Goal: Task Accomplishment & Management: Use online tool/utility

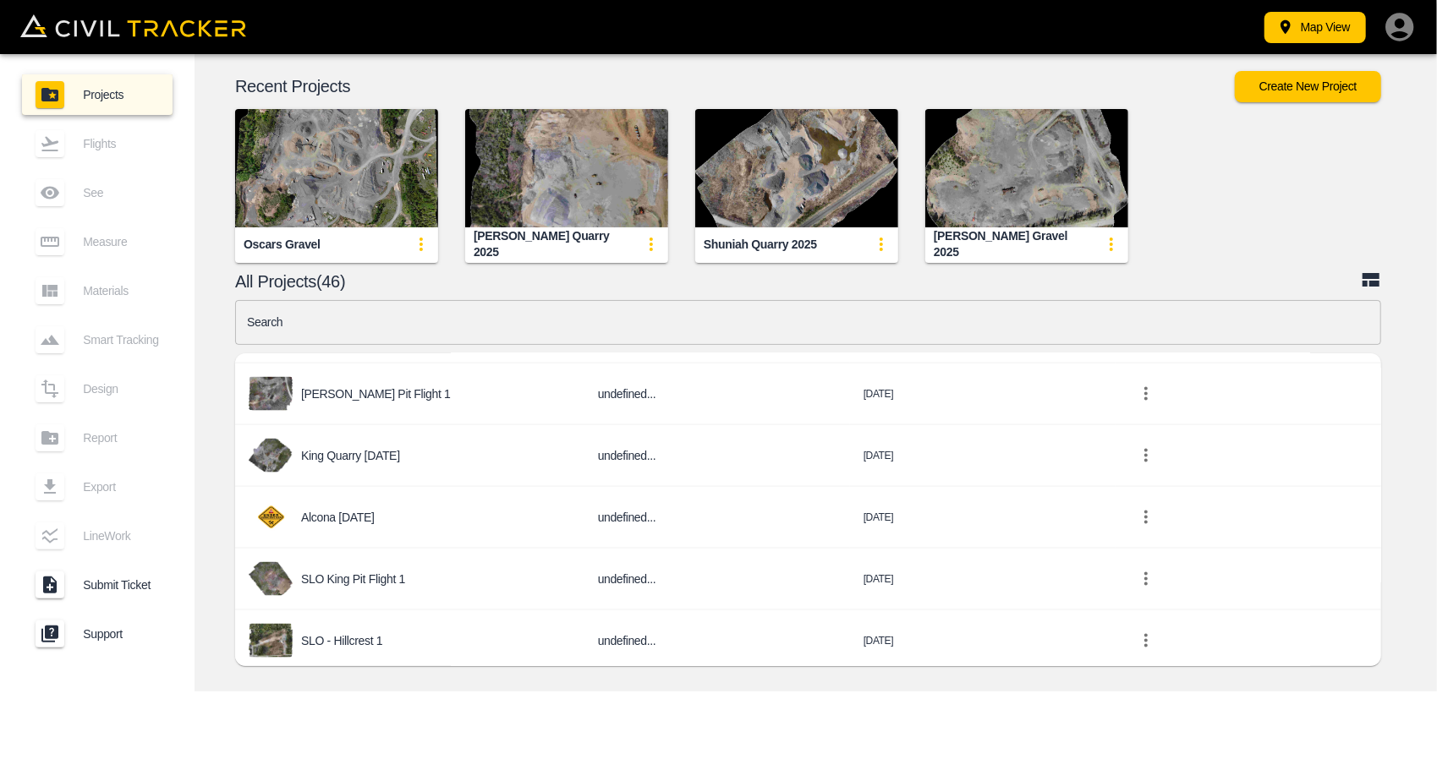
scroll to position [1776, 0]
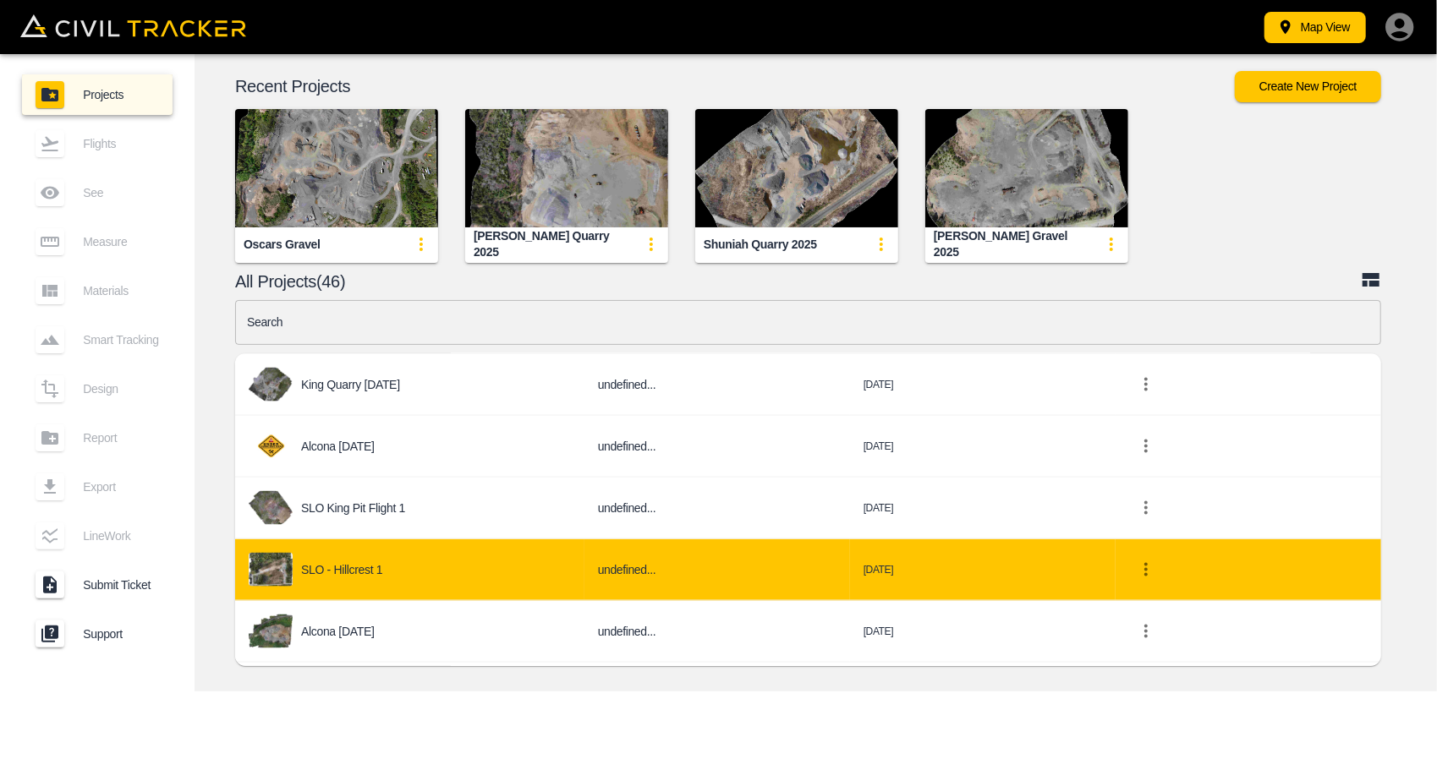
click at [413, 563] on div "SLO - Hillcrest 1" at bounding box center [410, 570] width 322 height 34
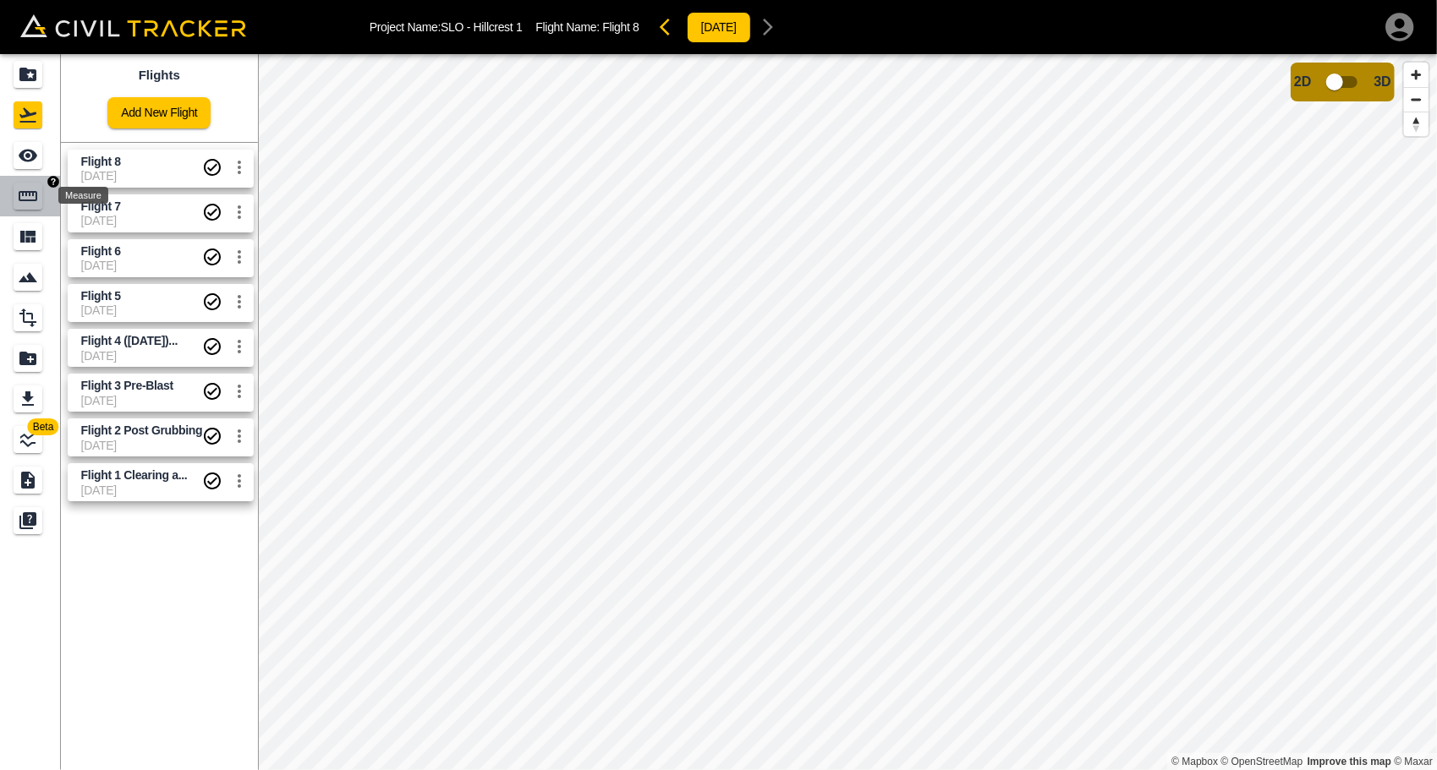
click at [36, 194] on icon "Measure" at bounding box center [28, 196] width 19 height 10
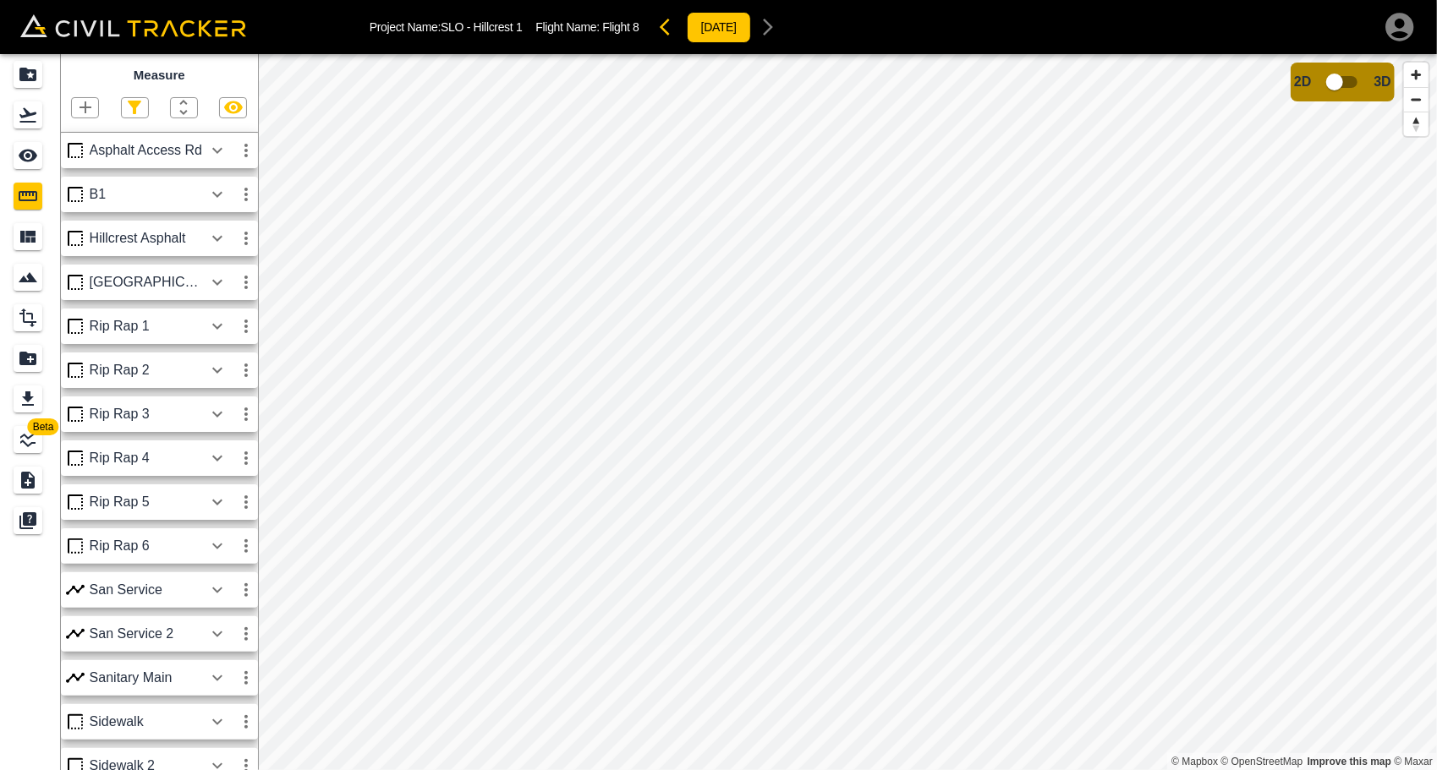
click at [90, 106] on icon "button" at bounding box center [85, 107] width 20 height 20
click at [83, 148] on div "Polyline" at bounding box center [63, 163] width 73 height 34
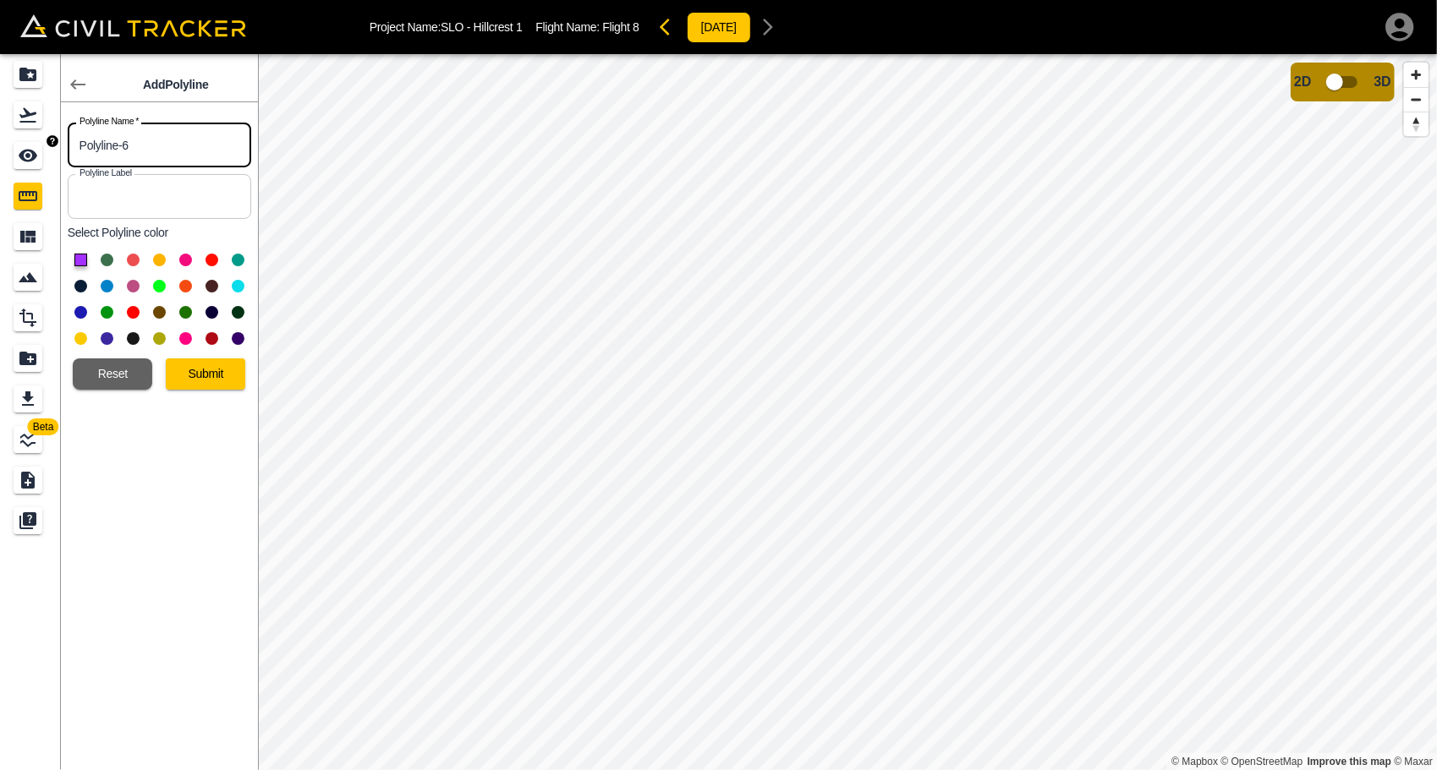
drag, startPoint x: 189, startPoint y: 132, endPoint x: 41, endPoint y: 146, distance: 149.5
click at [41, 145] on div "Beta Add Polyline Polyline Name   * Polyline-6 Polyline Name * Polyline Label P…" at bounding box center [129, 412] width 258 height 716
type input "Curb"
click at [130, 337] on button at bounding box center [133, 338] width 13 height 13
click at [201, 370] on button "Submit" at bounding box center [205, 374] width 79 height 31
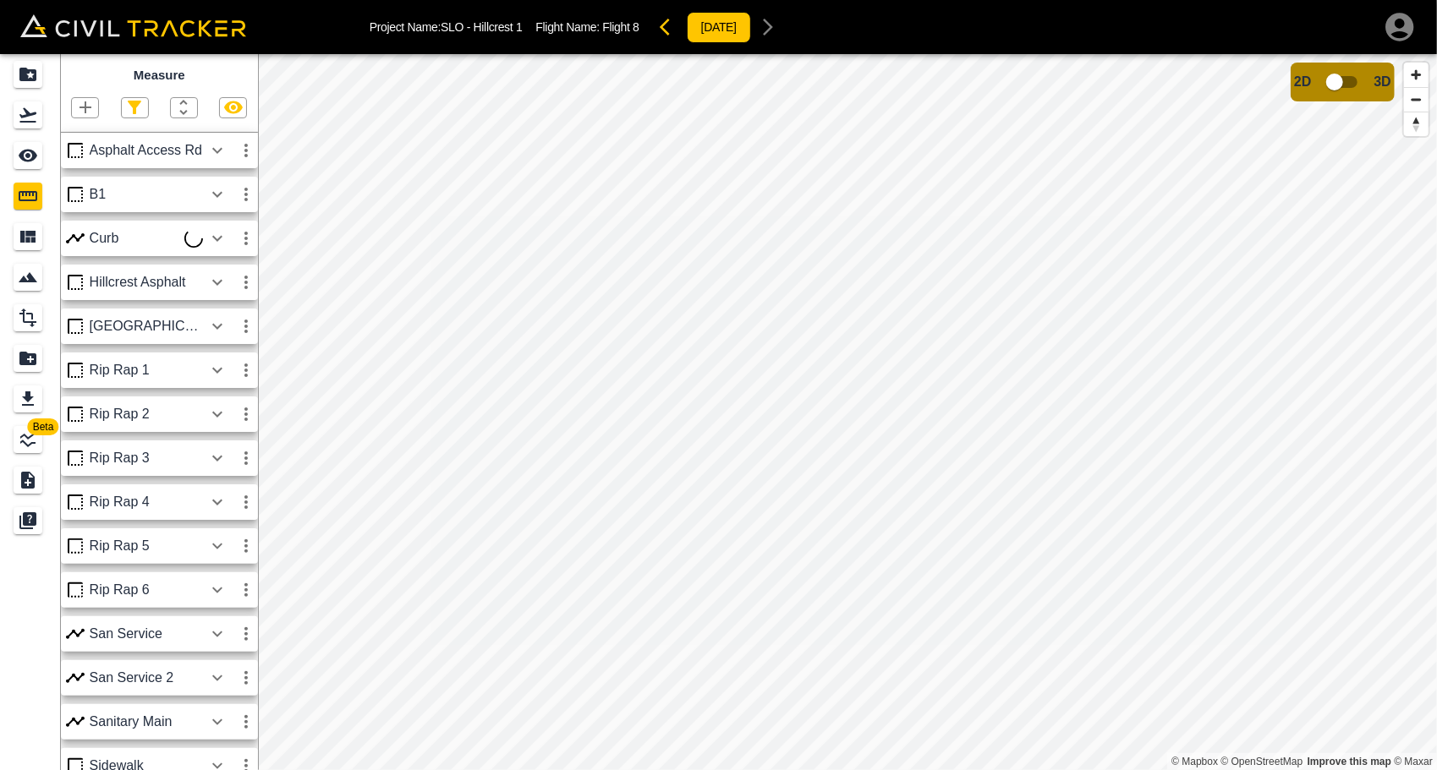
click at [210, 237] on icon "button" at bounding box center [217, 238] width 20 height 20
click at [216, 240] on icon "button" at bounding box center [217, 238] width 10 height 6
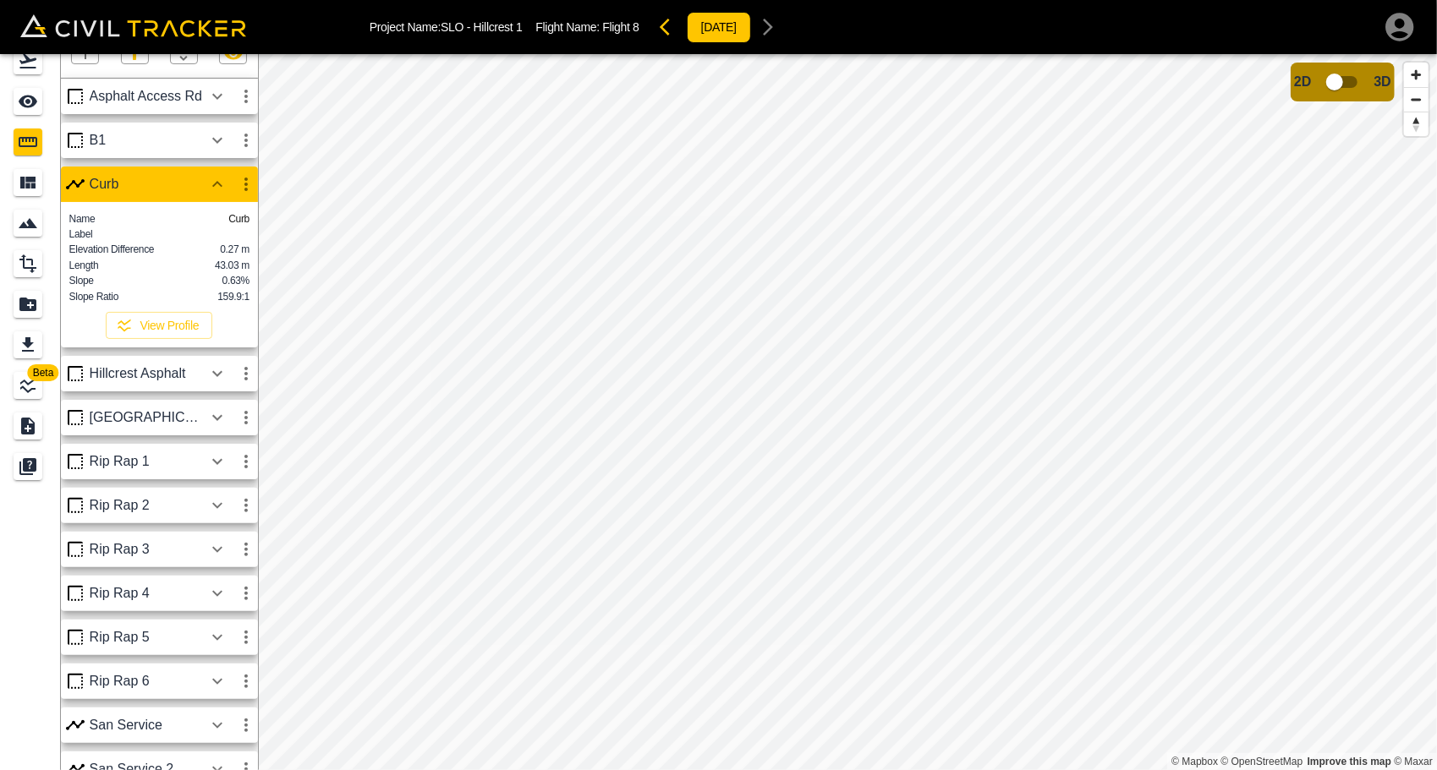
click at [222, 181] on icon "button" at bounding box center [217, 184] width 20 height 20
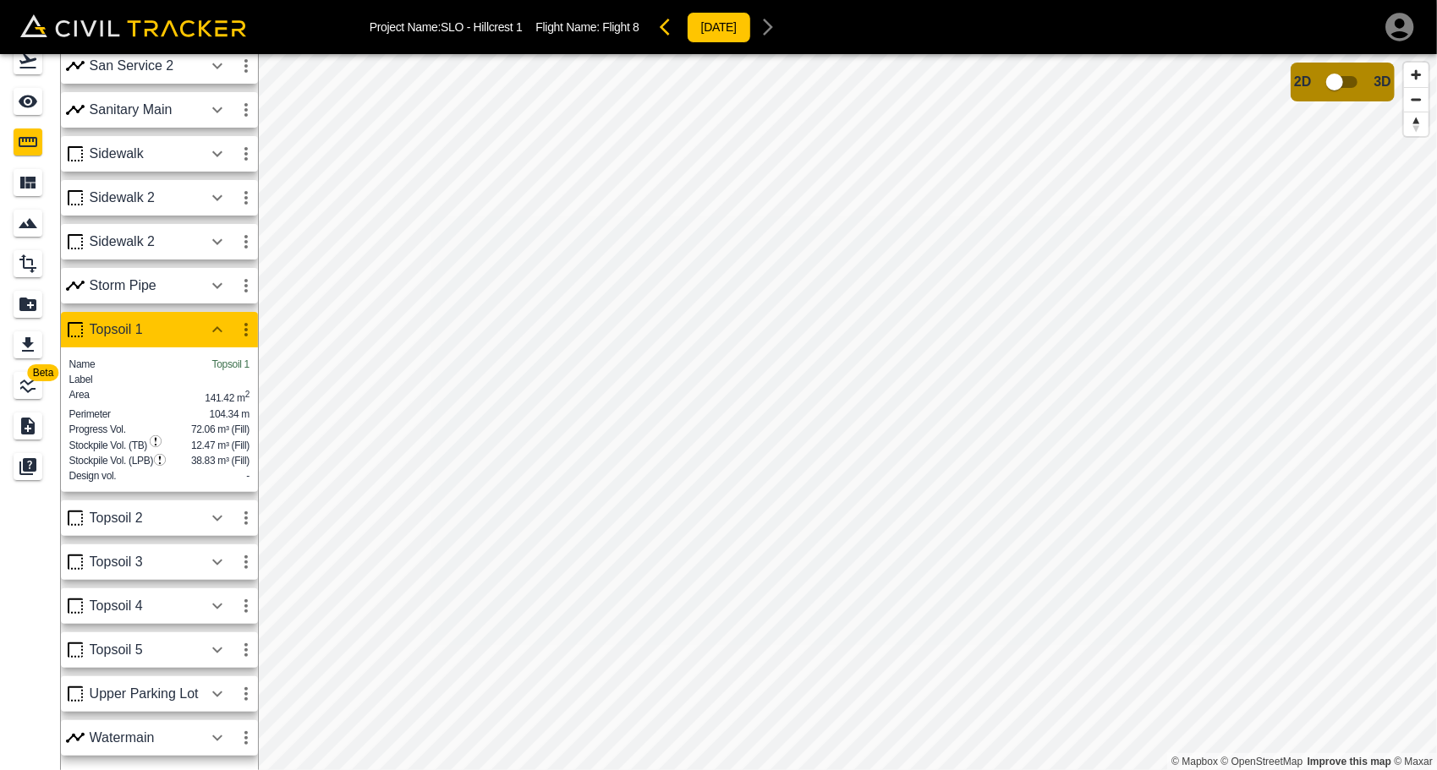
scroll to position [583, 0]
click at [213, 324] on icon "button" at bounding box center [217, 327] width 10 height 6
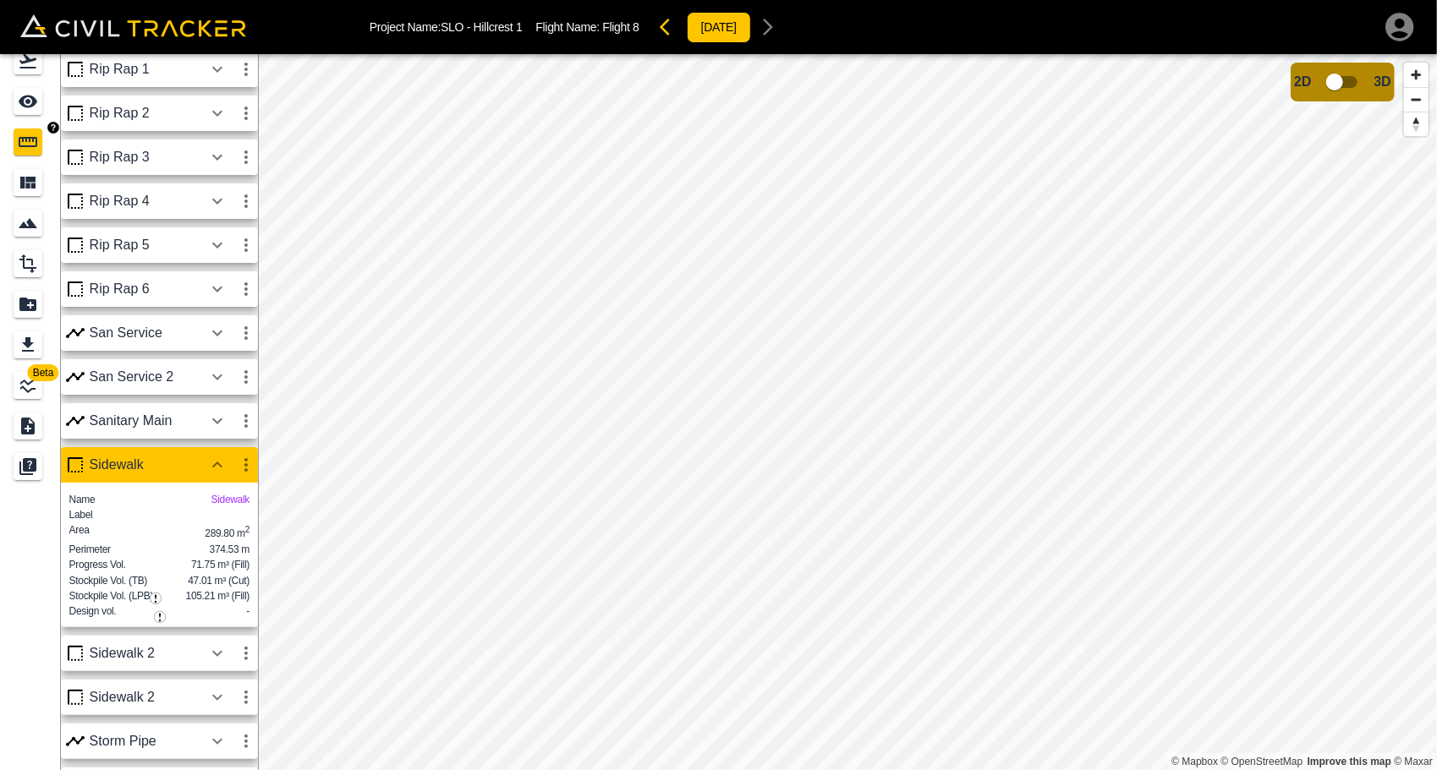
scroll to position [0, 0]
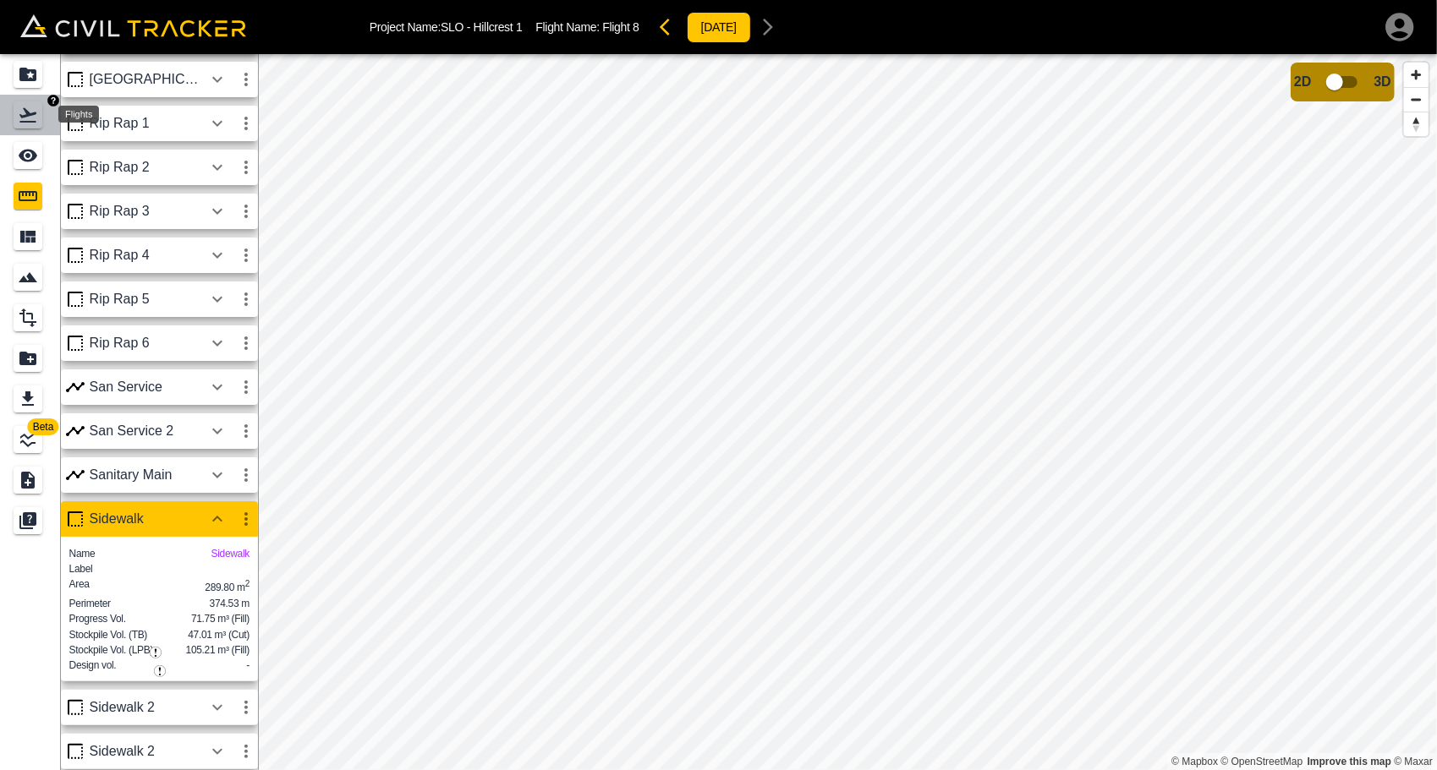
click at [29, 118] on icon "Flights" at bounding box center [28, 115] width 20 height 20
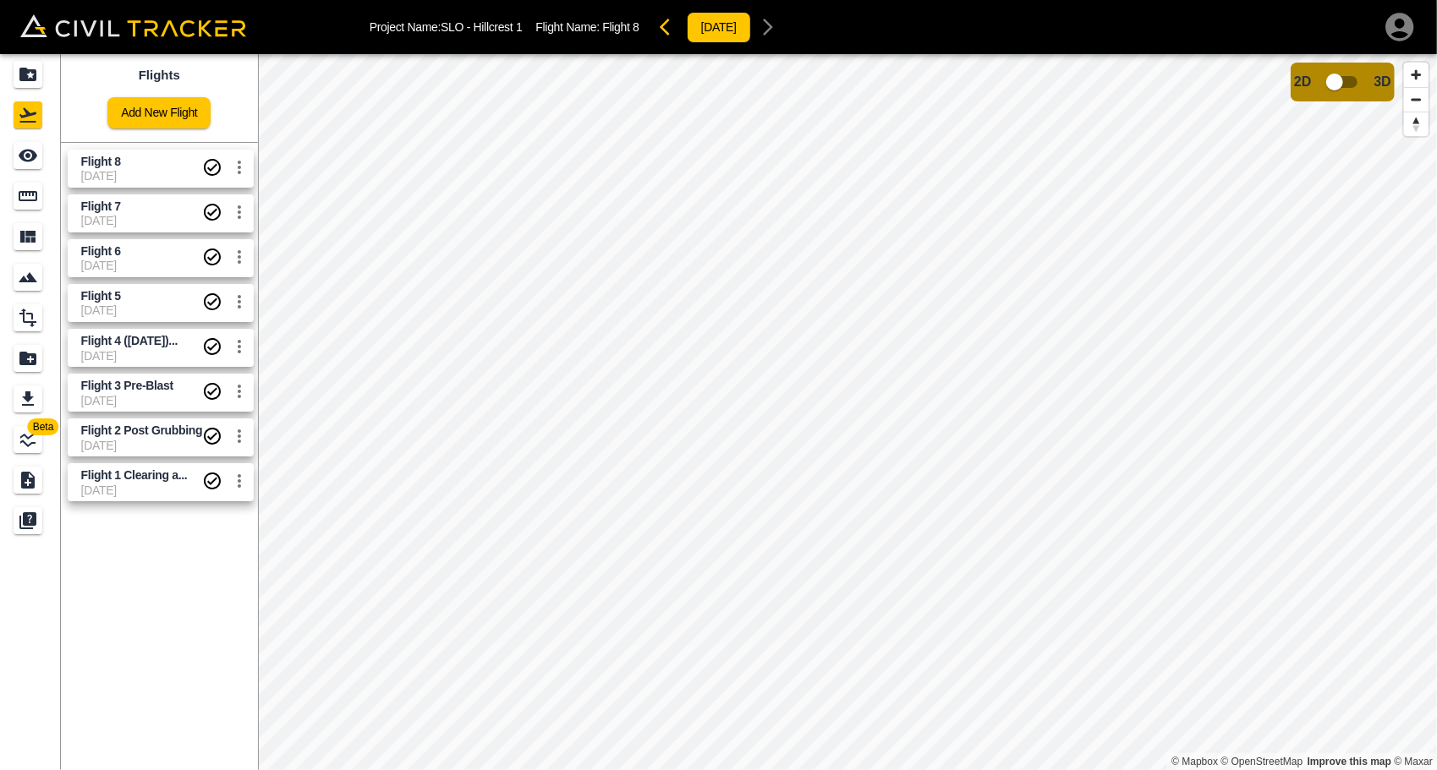
click at [125, 214] on span "[DATE]" at bounding box center [142, 221] width 122 height 14
click at [123, 174] on span "[DATE]" at bounding box center [142, 176] width 122 height 14
click at [30, 200] on icon "Measure" at bounding box center [28, 196] width 19 height 10
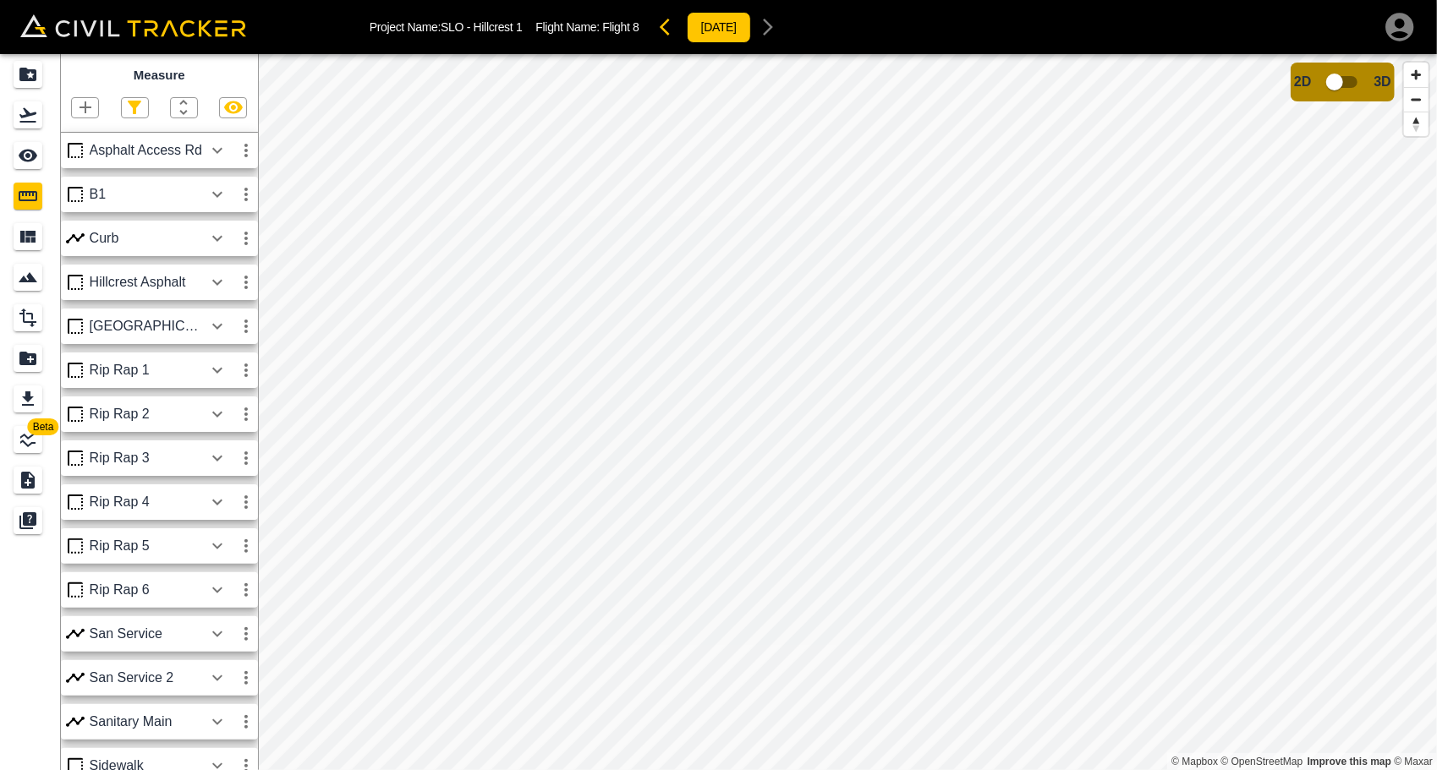
click at [86, 103] on icon "button" at bounding box center [85, 107] width 20 height 20
click at [101, 182] on p "Polygon" at bounding box center [81, 189] width 41 height 14
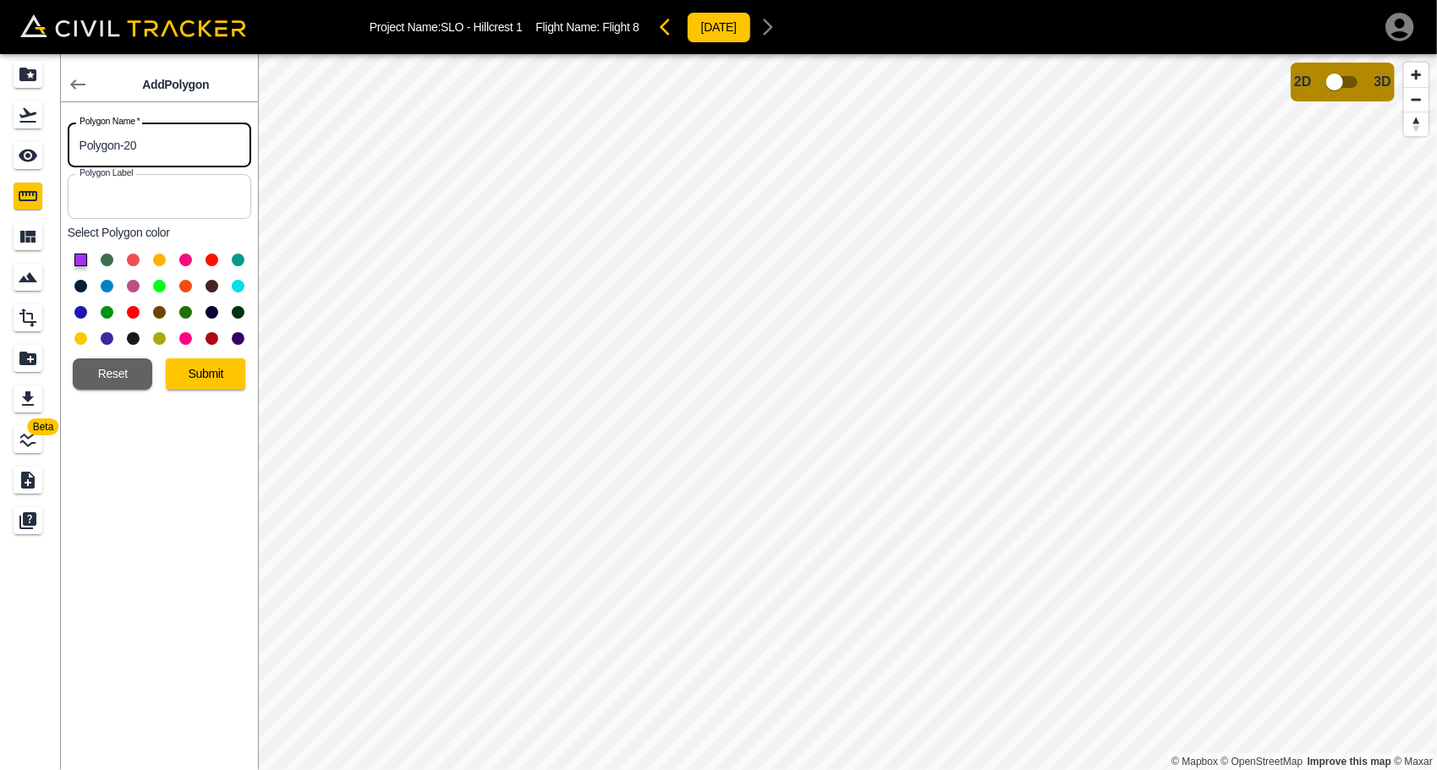
drag, startPoint x: 162, startPoint y: 145, endPoint x: -71, endPoint y: 127, distance: 234.1
click at [0, 127] on html "Project Name: SLO - Hillcrest 1 Flight Name: Flight 8 [DATE] Beta Add Polygon P…" at bounding box center [718, 385] width 1437 height 770
type input "entrance"
click at [209, 260] on button at bounding box center [211, 260] width 13 height 13
click at [210, 362] on button "Submit" at bounding box center [205, 374] width 79 height 31
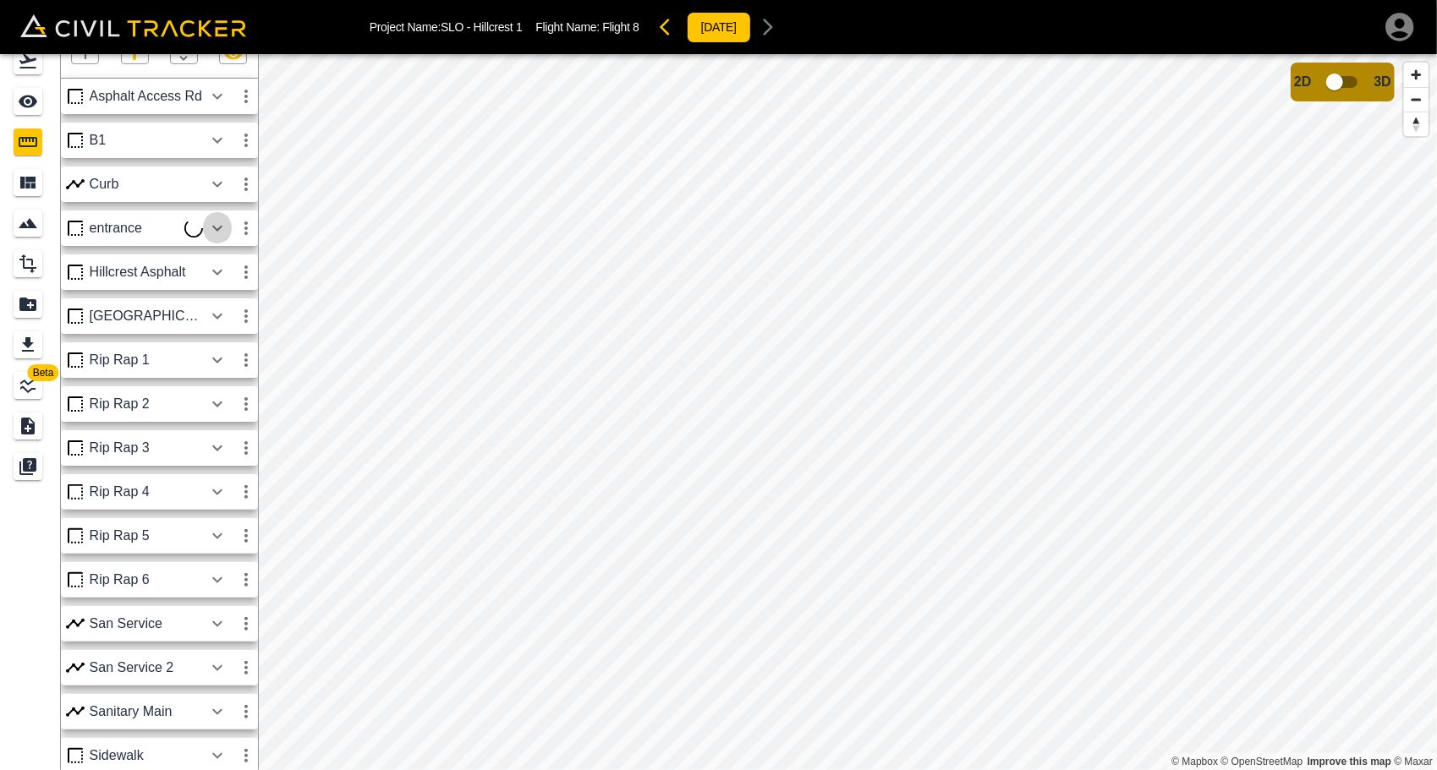
click at [218, 226] on icon "button" at bounding box center [217, 228] width 20 height 20
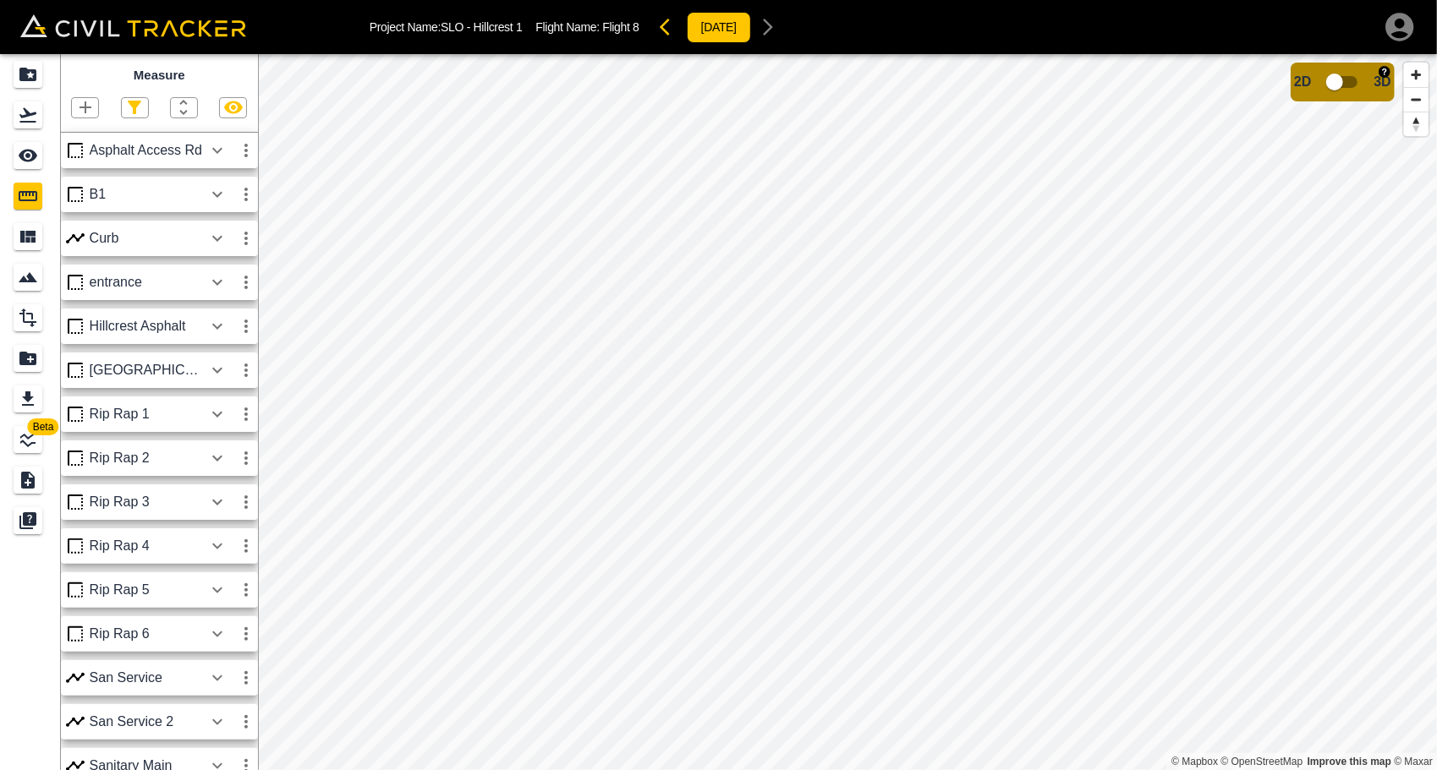
click at [1351, 83] on input "checkbox" at bounding box center [1334, 82] width 96 height 32
click at [35, 158] on icon "See" at bounding box center [28, 156] width 19 height 13
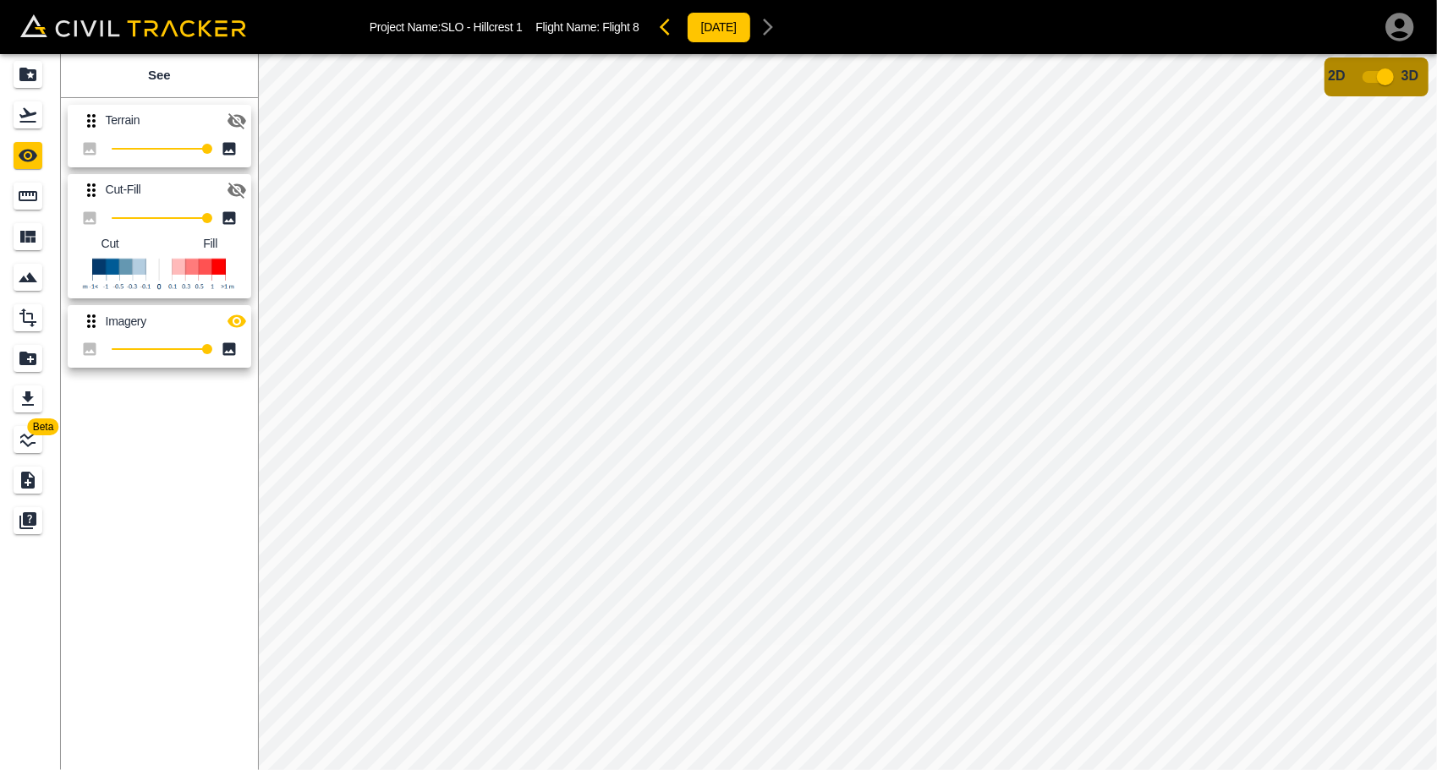
click at [1381, 75] on input "checkbox" at bounding box center [1385, 77] width 96 height 32
click at [1348, 90] on input "checkbox" at bounding box center [1334, 82] width 96 height 32
